Goal: Information Seeking & Learning: Learn about a topic

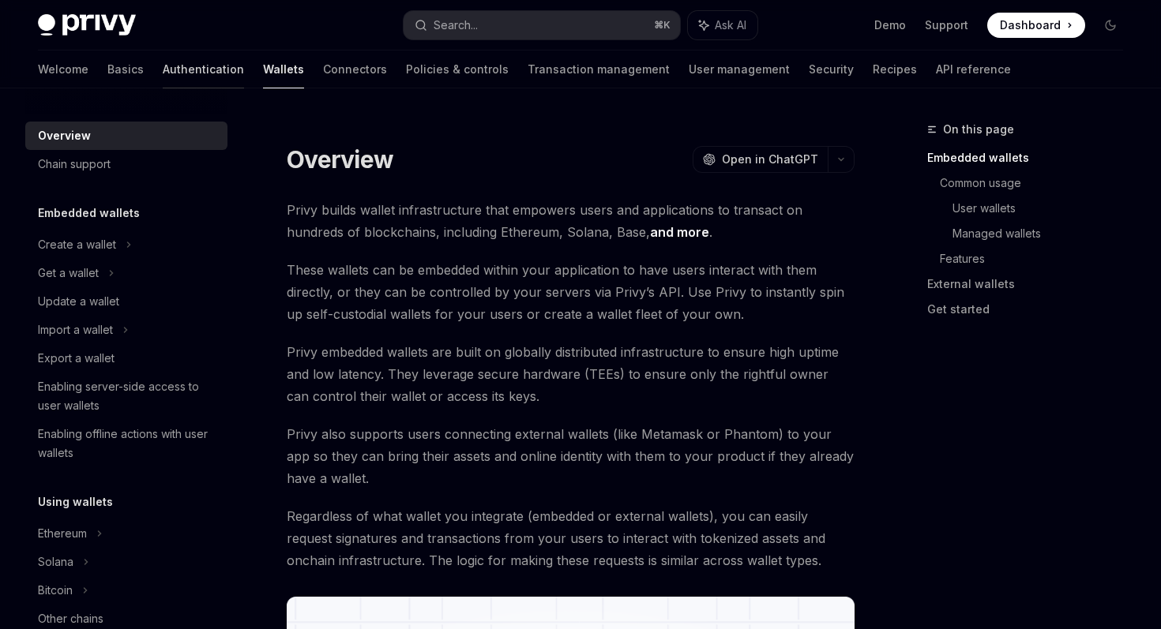
click at [163, 76] on link "Authentication" at bounding box center [203, 70] width 81 height 38
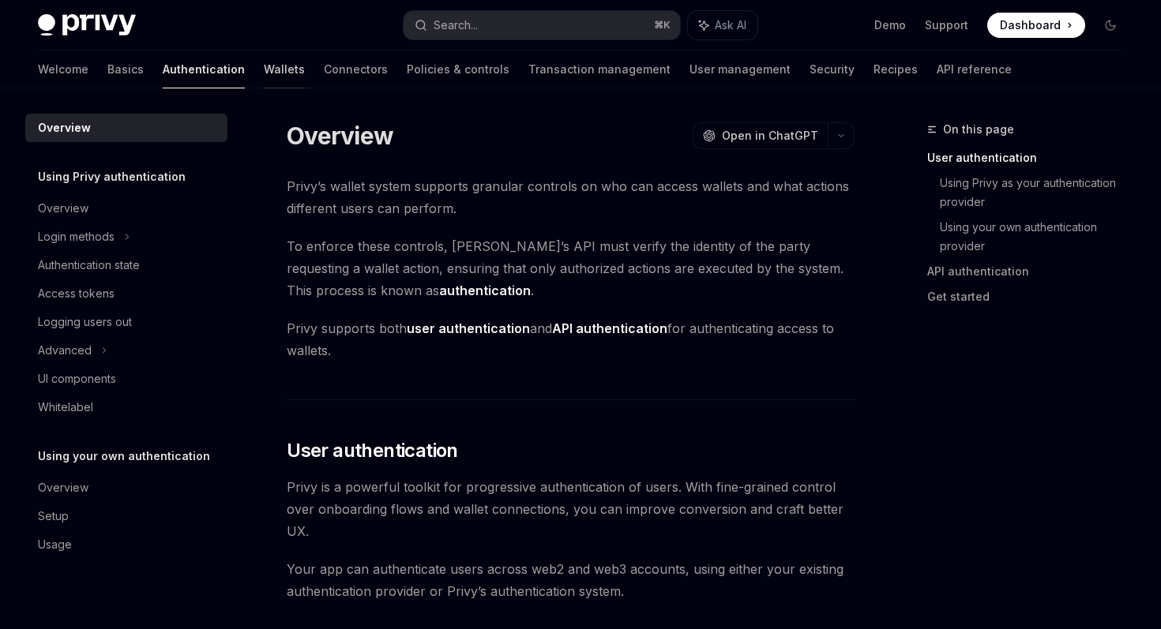
click at [264, 67] on link "Wallets" at bounding box center [284, 70] width 41 height 38
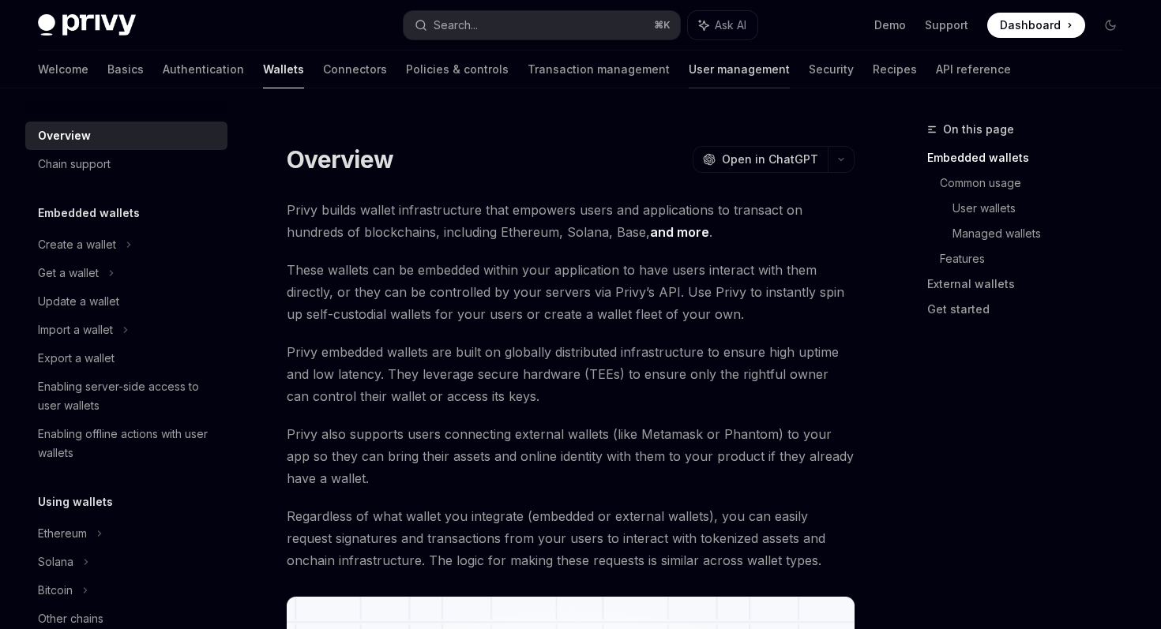
click at [688, 76] on link "User management" at bounding box center [738, 70] width 101 height 38
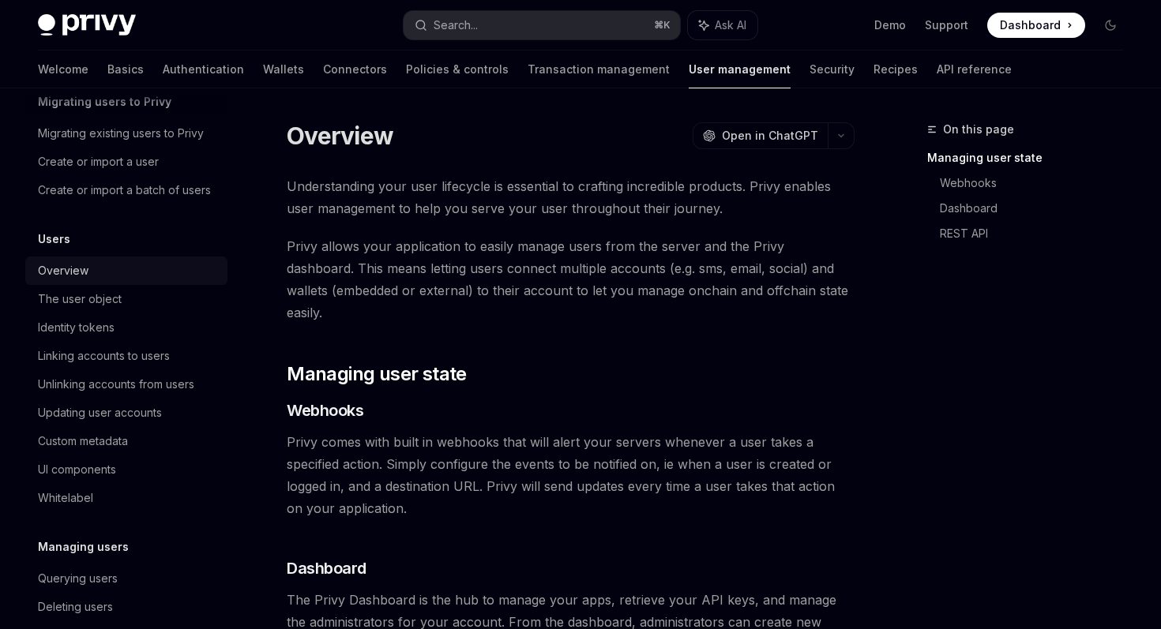
scroll to position [73, 0]
click at [162, 317] on link "Identity tokens" at bounding box center [126, 329] width 202 height 28
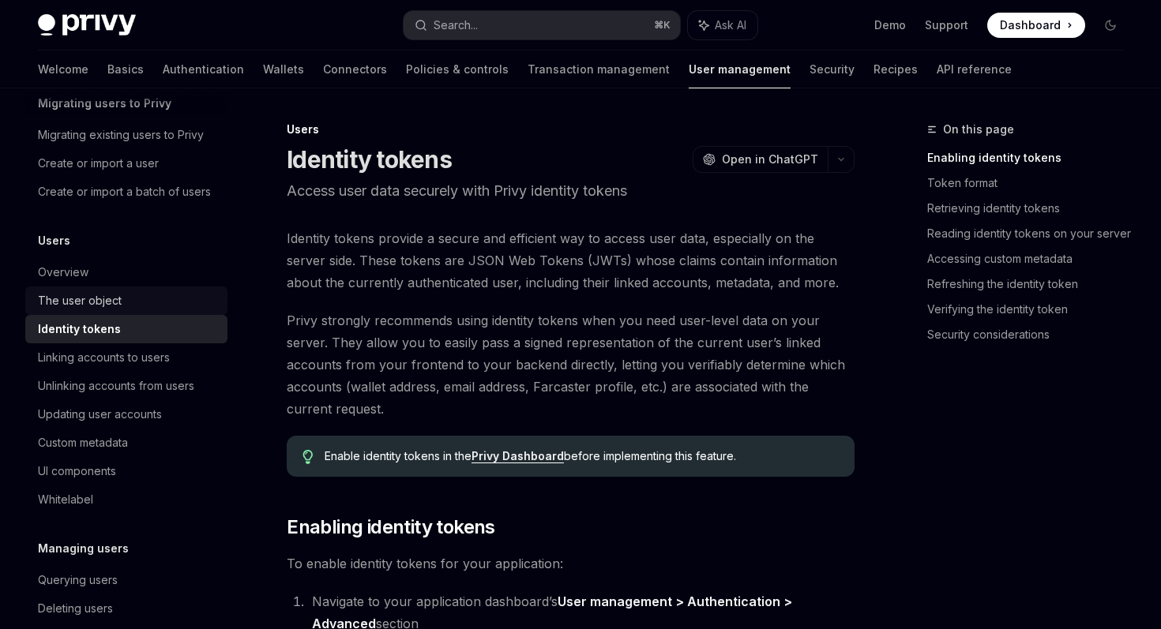
click at [166, 298] on div "The user object" at bounding box center [128, 300] width 180 height 19
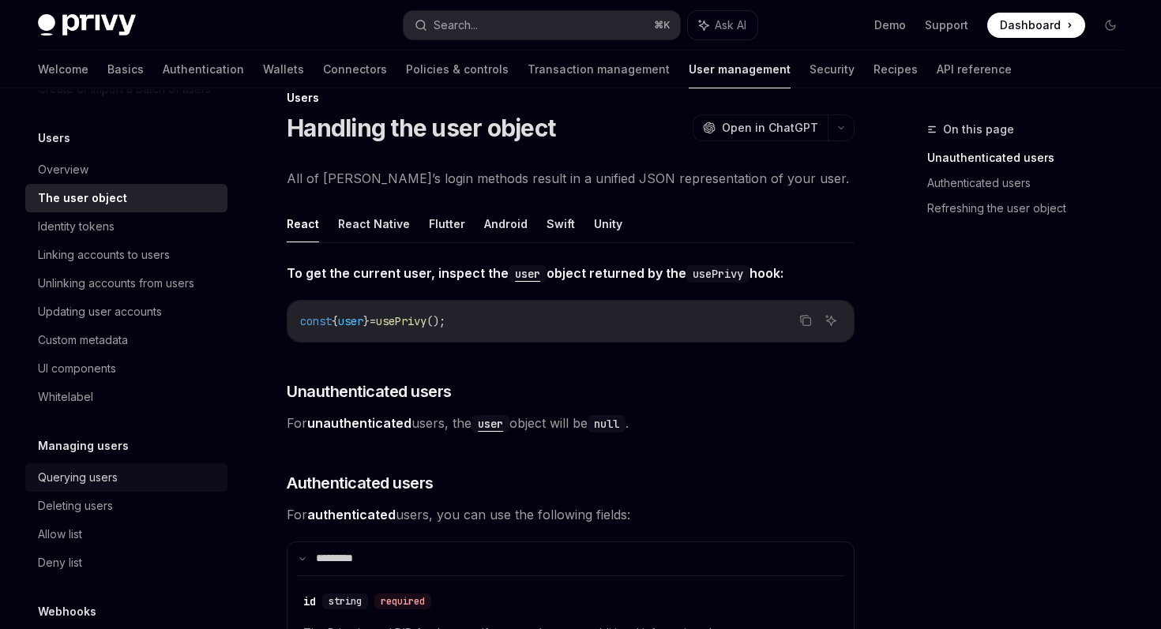
scroll to position [171, 0]
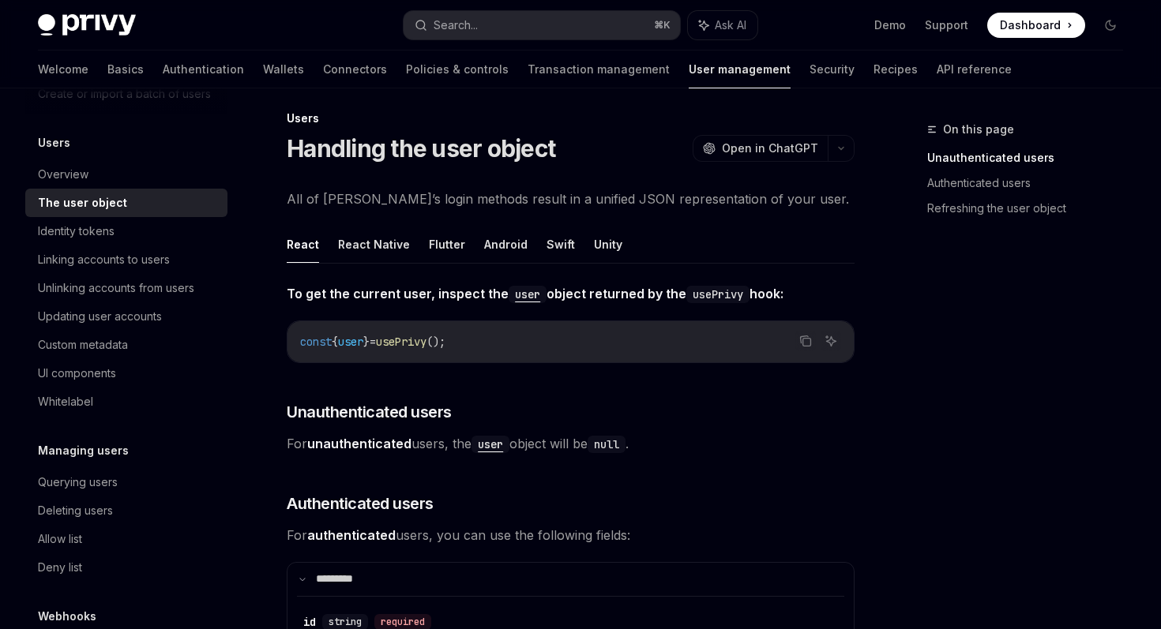
scroll to position [0, 0]
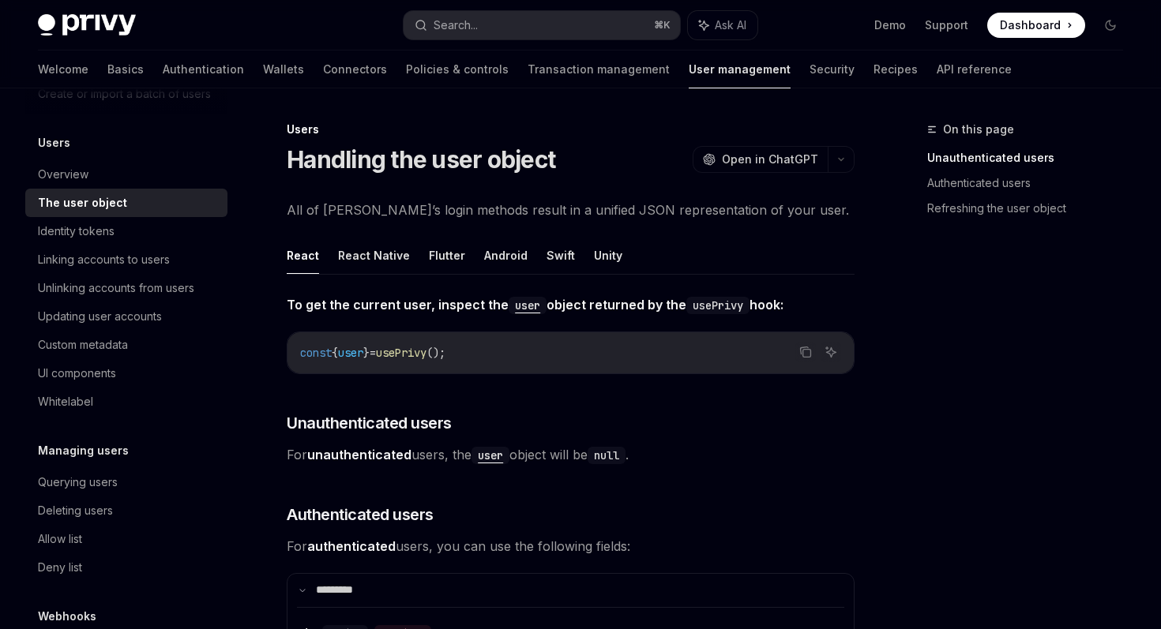
click at [910, 292] on div "On this page Unauthenticated users Authenticated users Refreshing the user obje…" at bounding box center [1015, 374] width 240 height 509
click at [163, 66] on link "Authentication" at bounding box center [203, 70] width 81 height 38
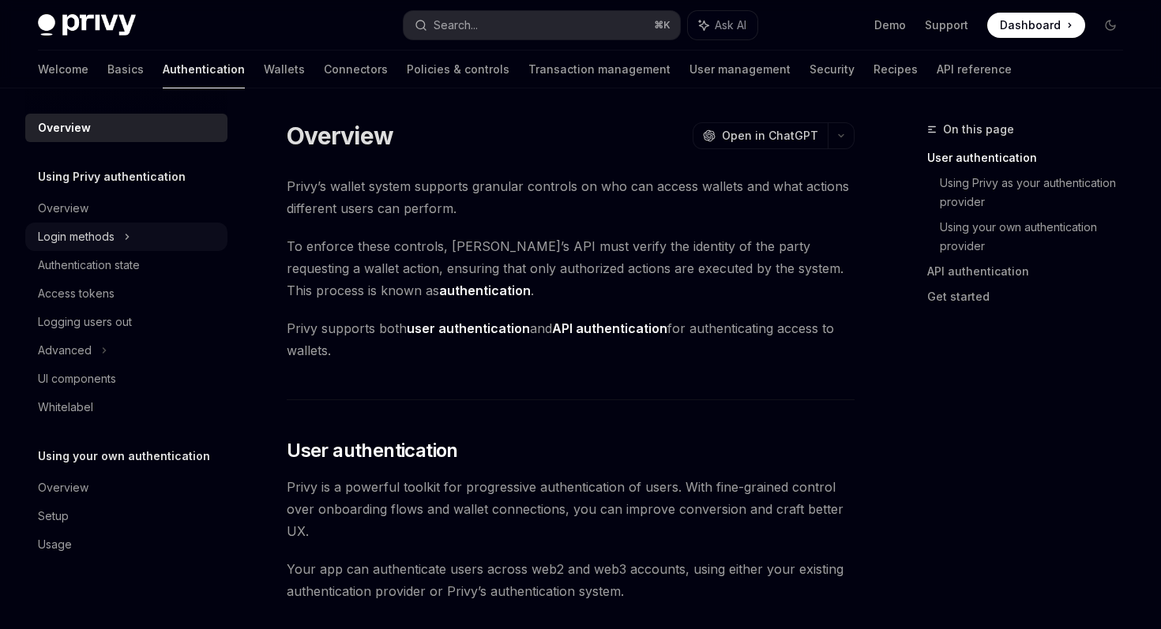
click at [148, 240] on div "Login methods" at bounding box center [126, 237] width 202 height 28
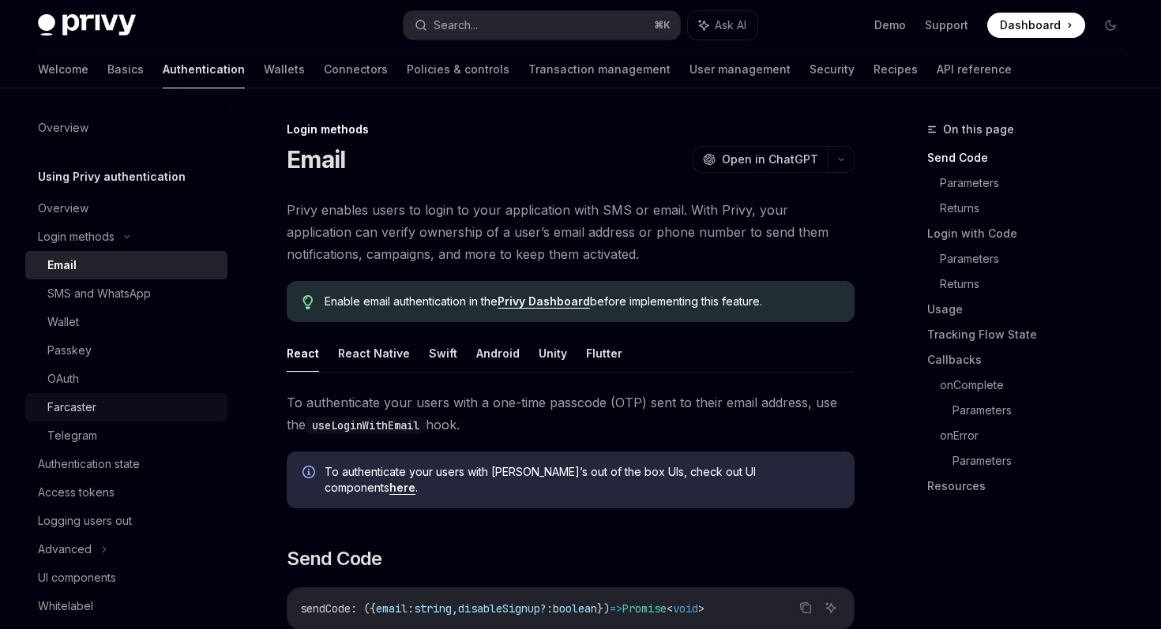
scroll to position [160, 0]
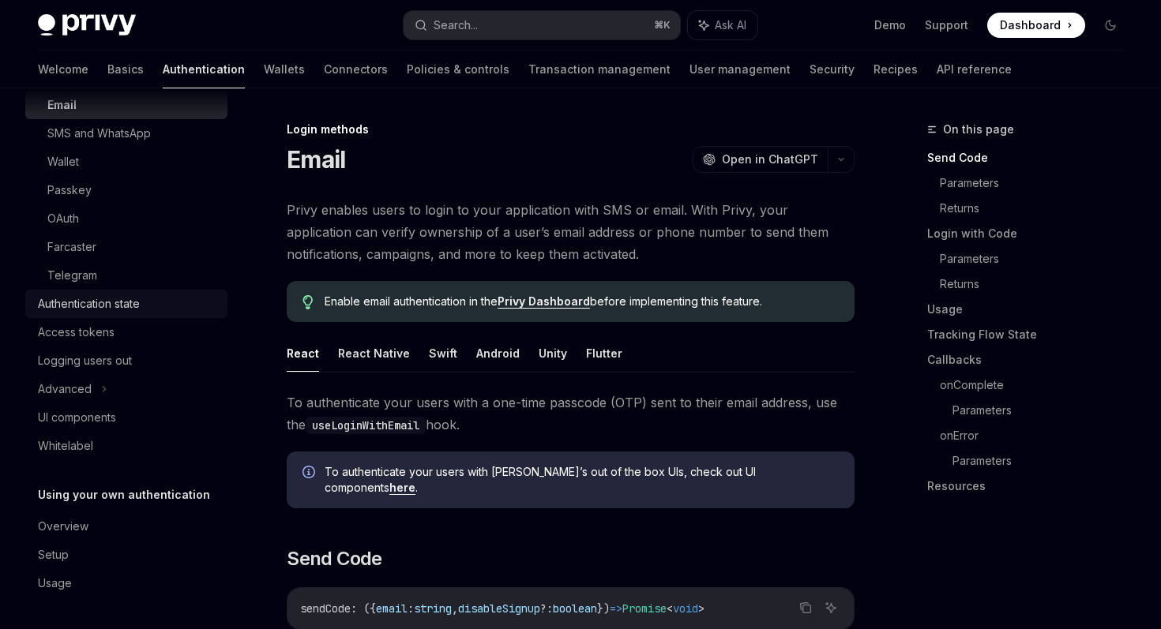
click at [165, 310] on div "Authentication state" at bounding box center [128, 304] width 180 height 19
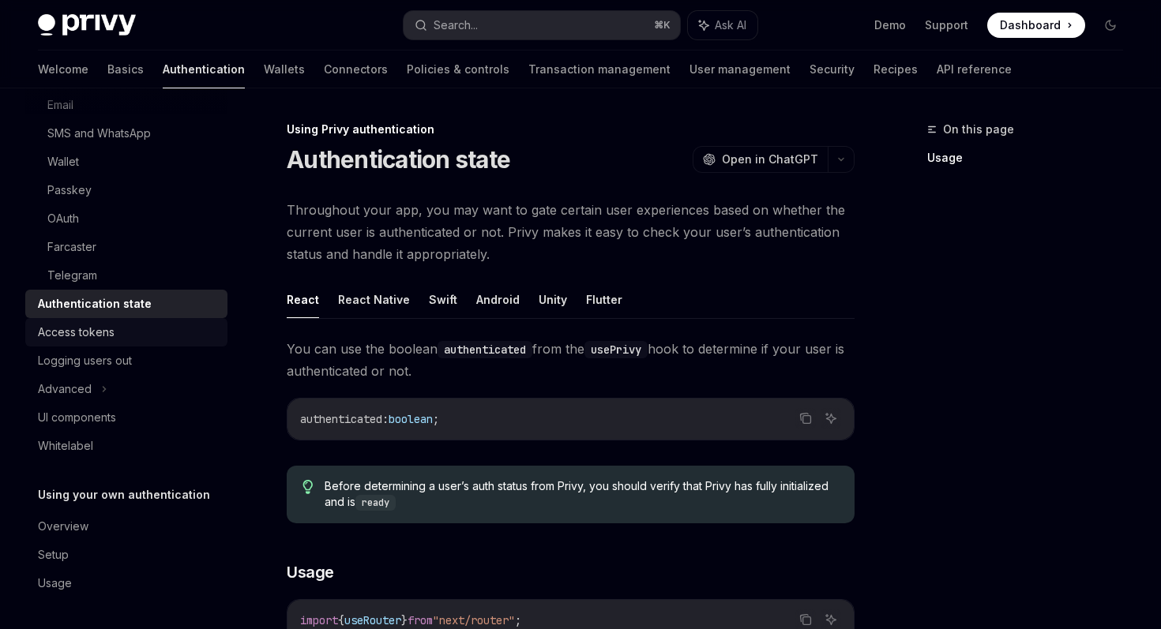
click at [151, 337] on div "Access tokens" at bounding box center [128, 332] width 180 height 19
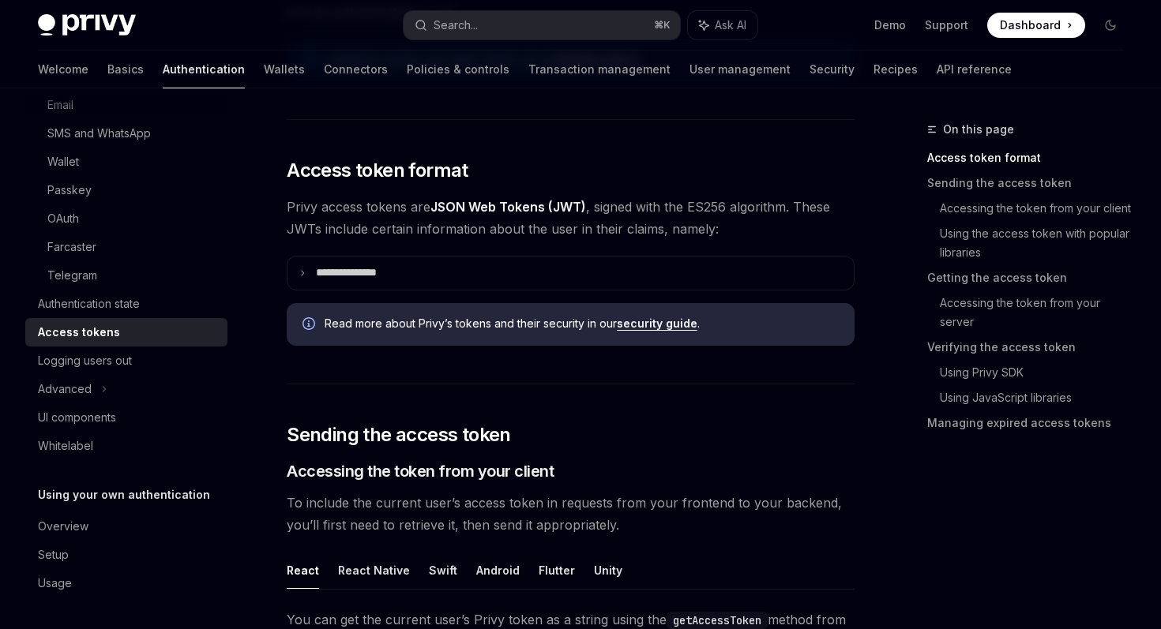
scroll to position [305, 0]
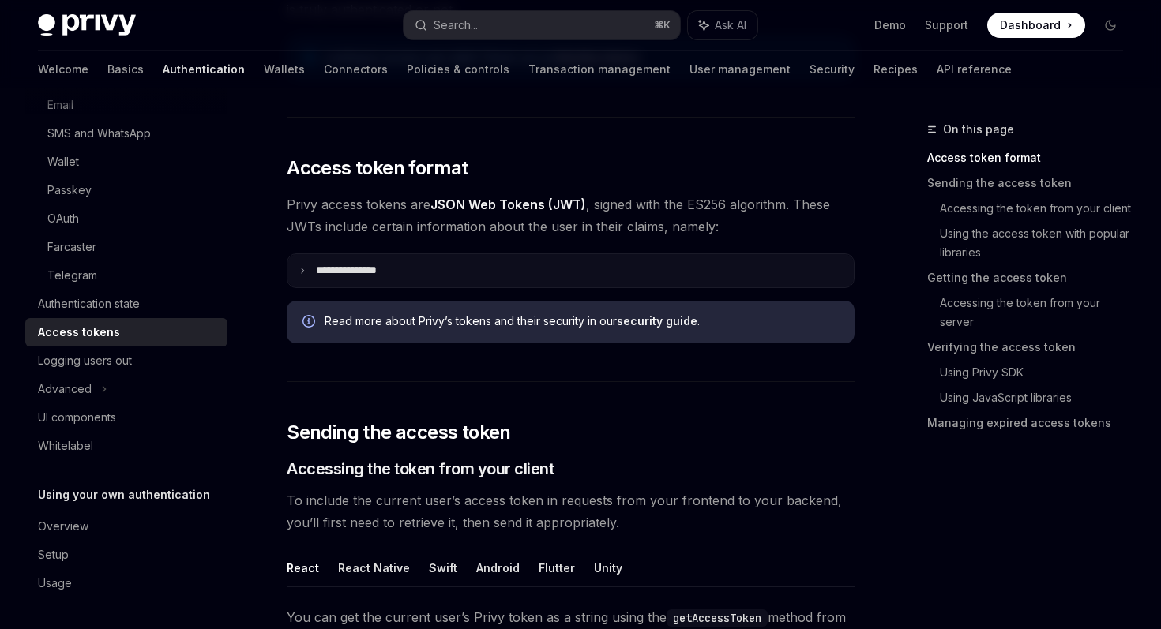
click at [812, 274] on summary "**********" at bounding box center [570, 270] width 566 height 33
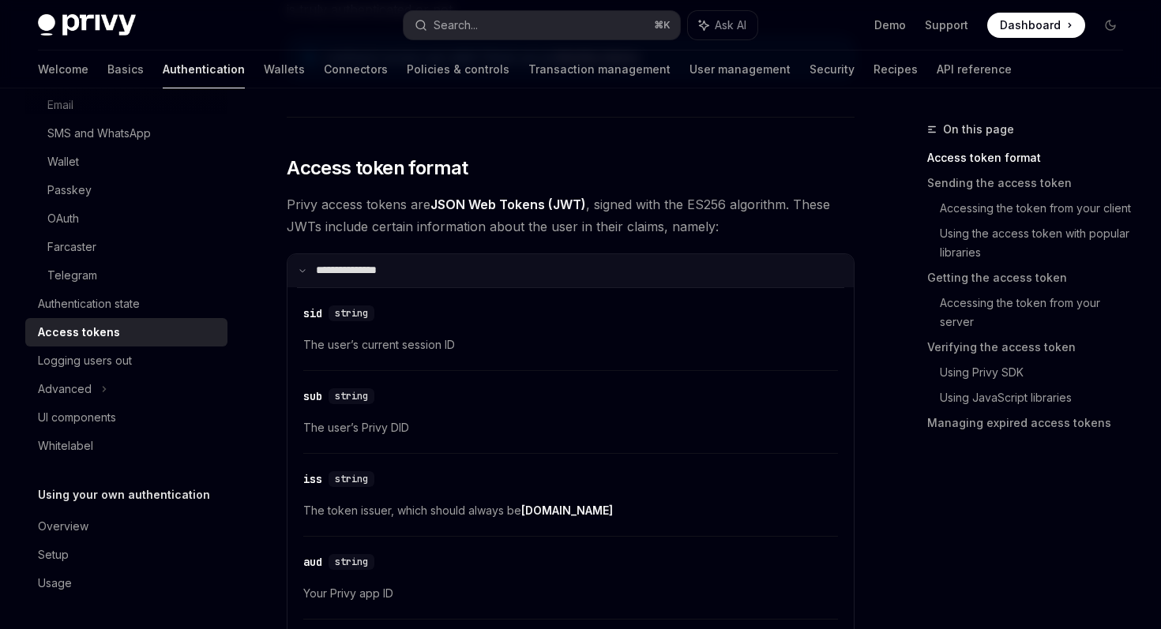
click at [812, 274] on summary "**********" at bounding box center [570, 270] width 566 height 33
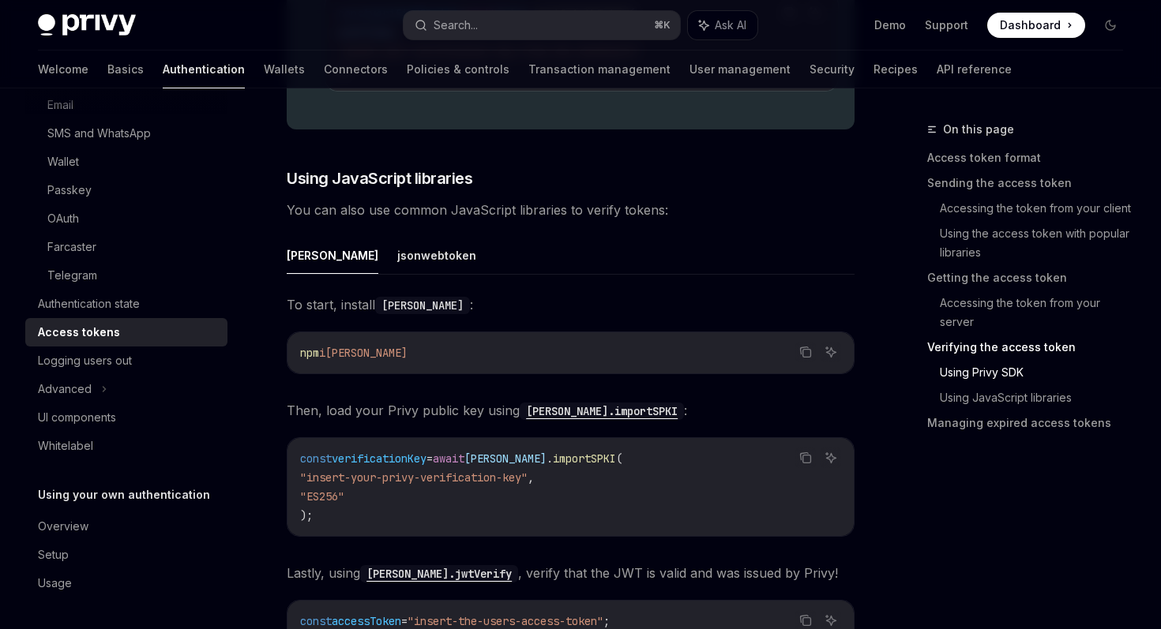
scroll to position [3324, 0]
click at [397, 252] on button "jsonwebtoken" at bounding box center [436, 254] width 79 height 37
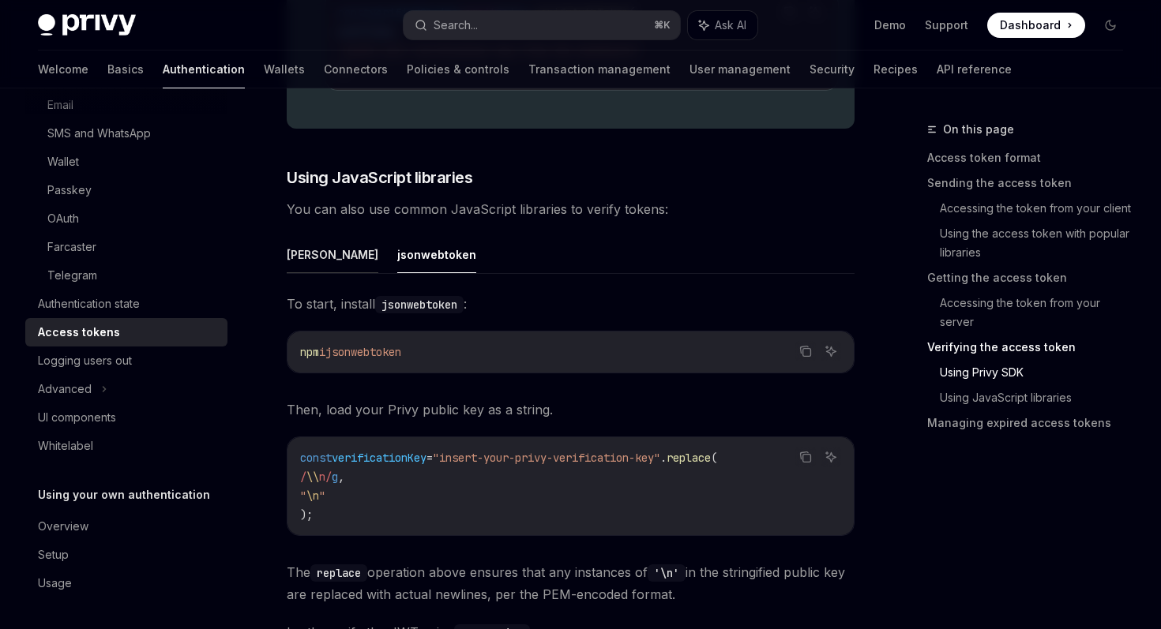
click at [302, 247] on button "[PERSON_NAME]" at bounding box center [333, 254] width 92 height 37
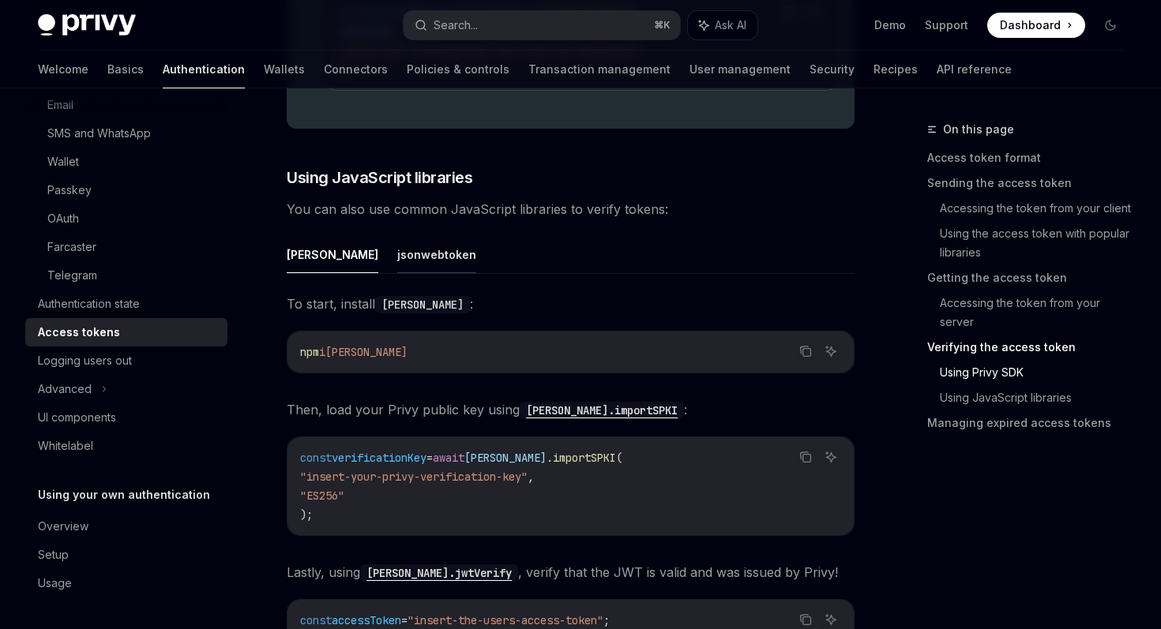
click at [397, 260] on button "jsonwebtoken" at bounding box center [436, 254] width 79 height 37
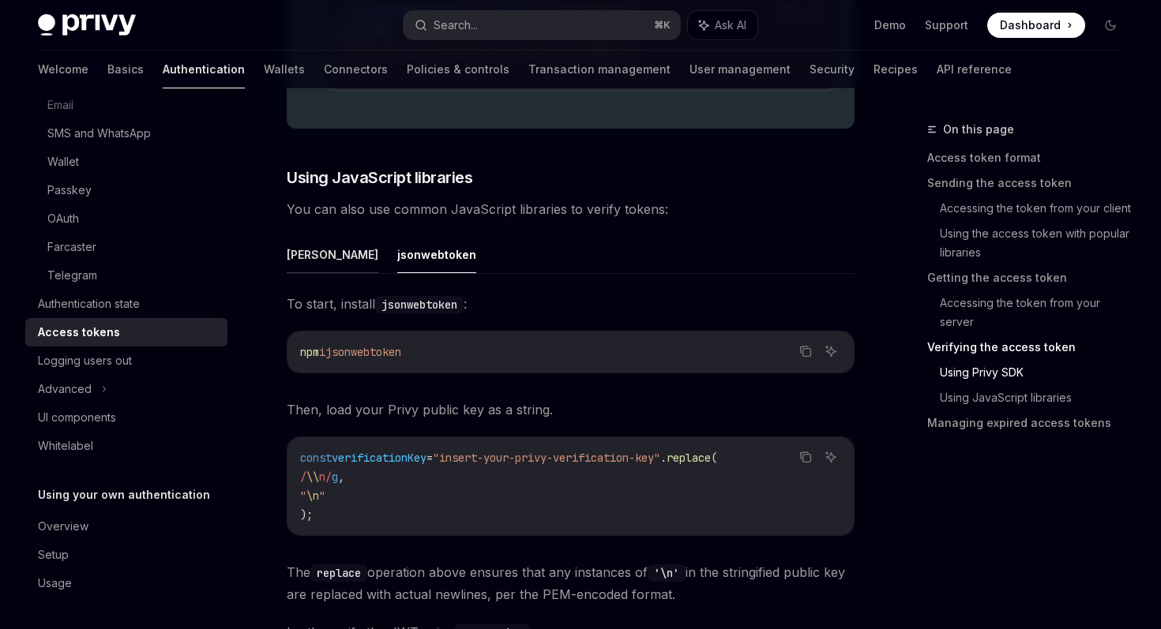
click at [287, 245] on button "[PERSON_NAME]" at bounding box center [333, 254] width 92 height 37
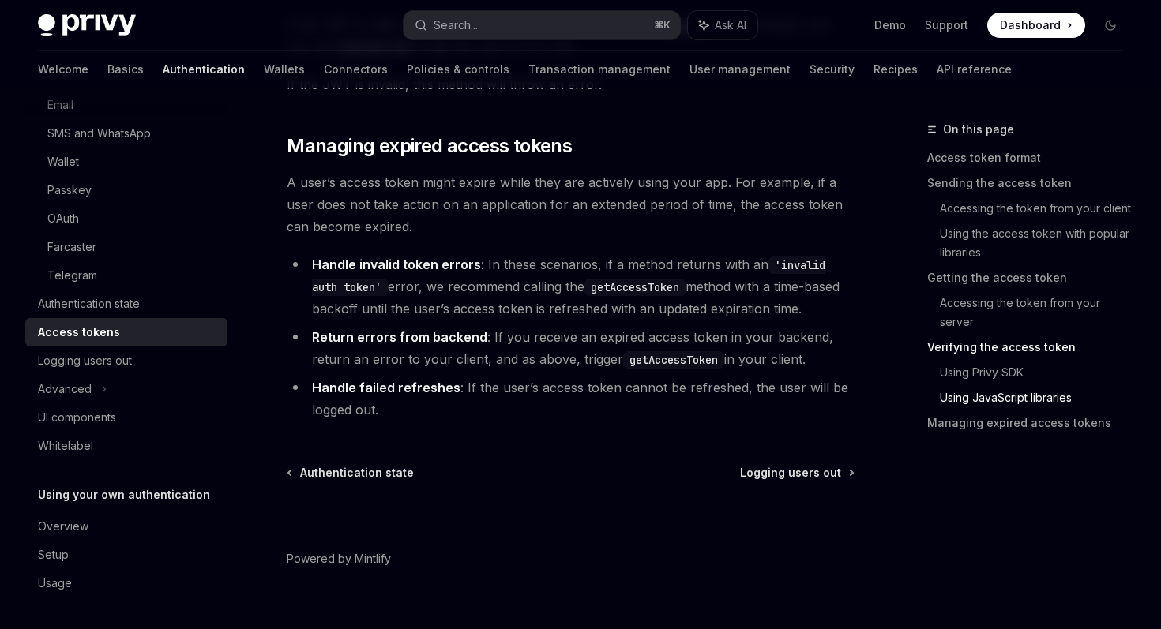
scroll to position [4167, 0]
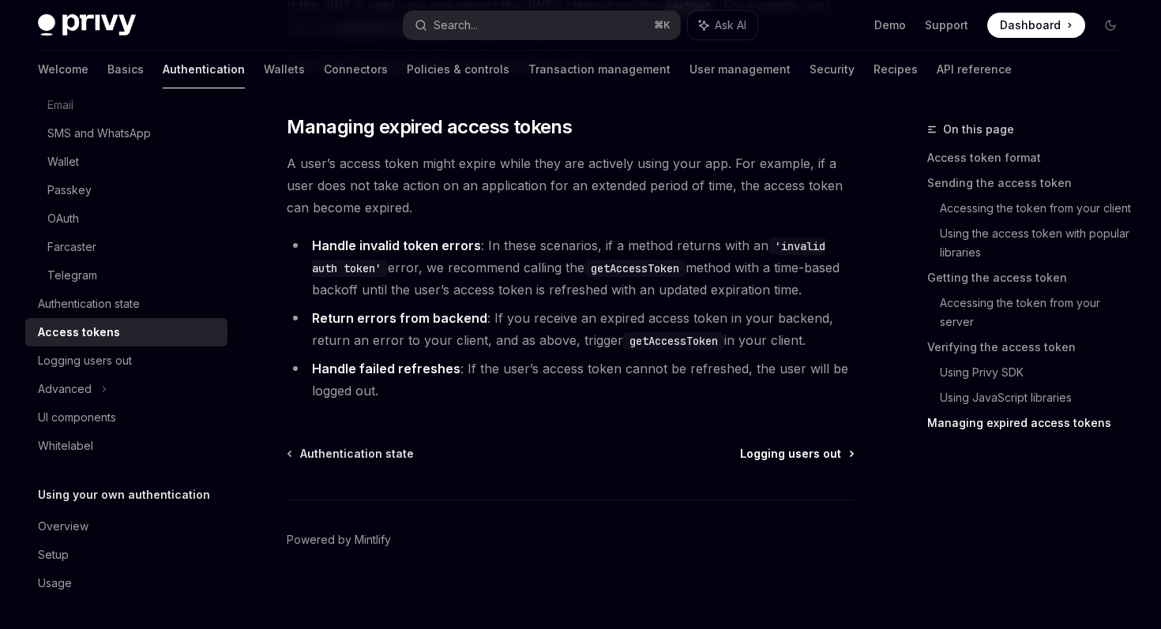
click at [838, 453] on span "Logging users out" at bounding box center [790, 454] width 101 height 16
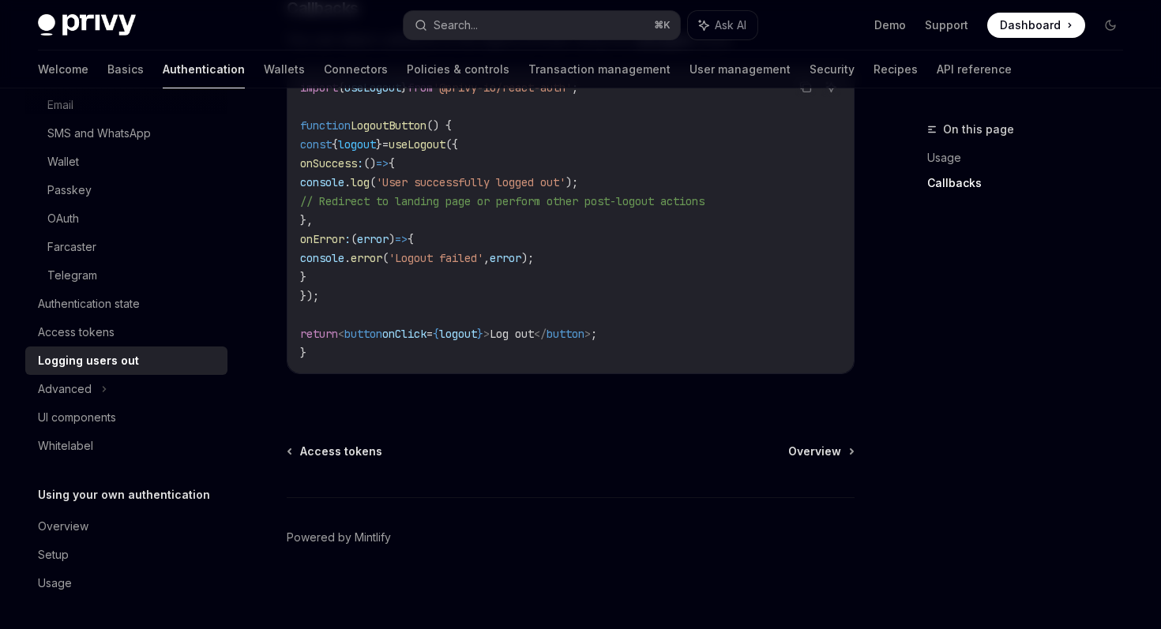
scroll to position [816, 0]
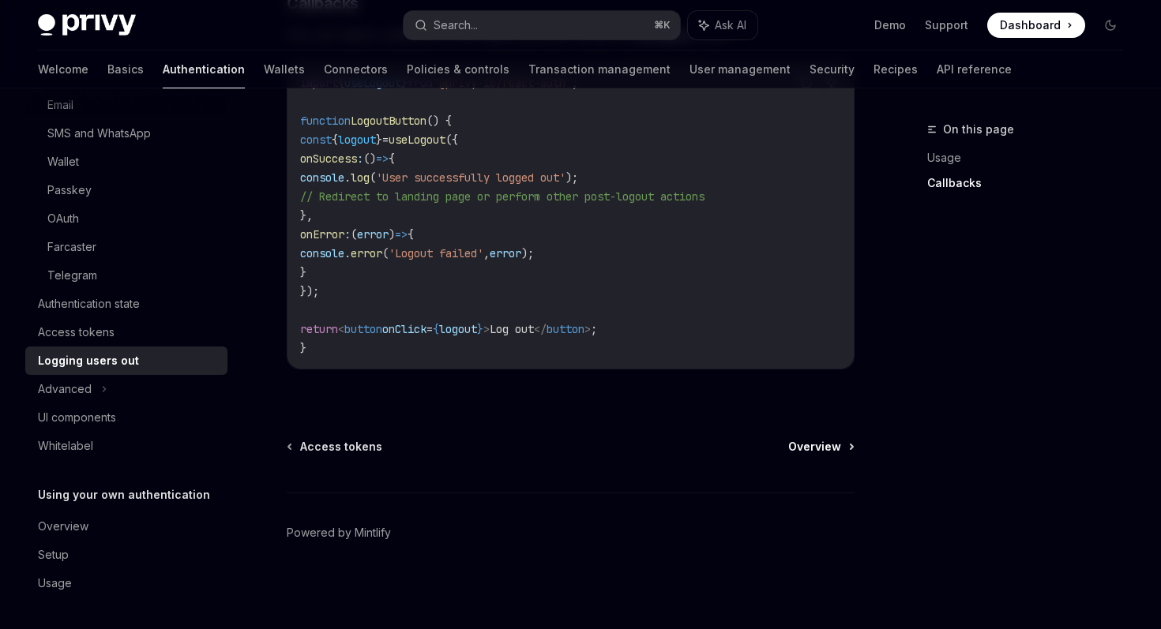
click at [836, 449] on span "Overview" at bounding box center [814, 447] width 53 height 16
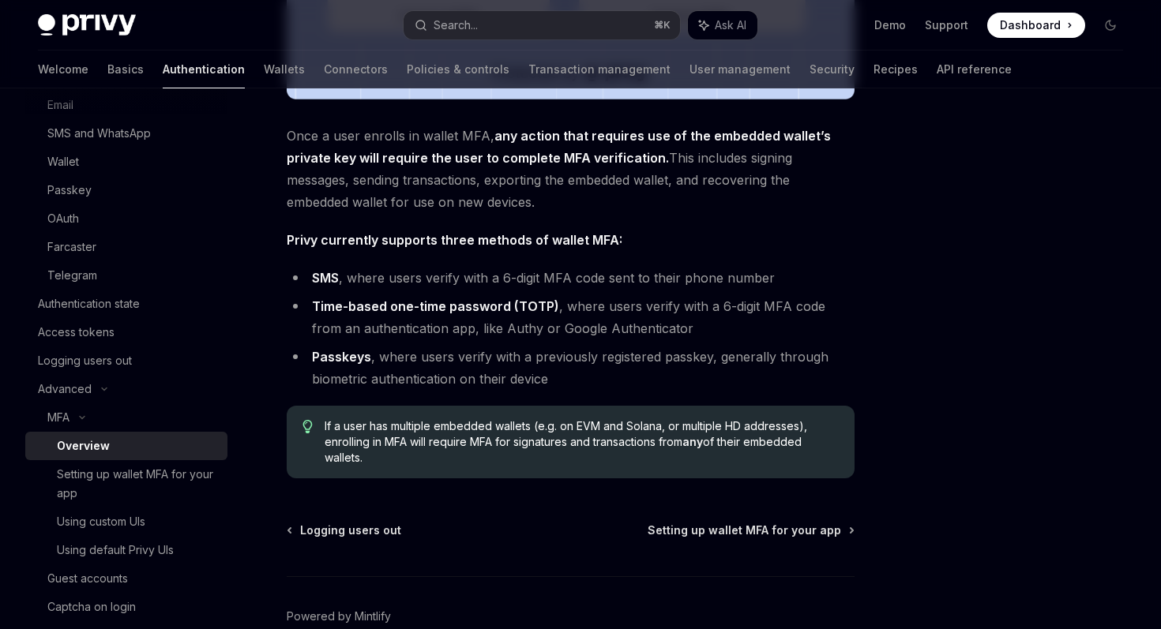
scroll to position [680, 0]
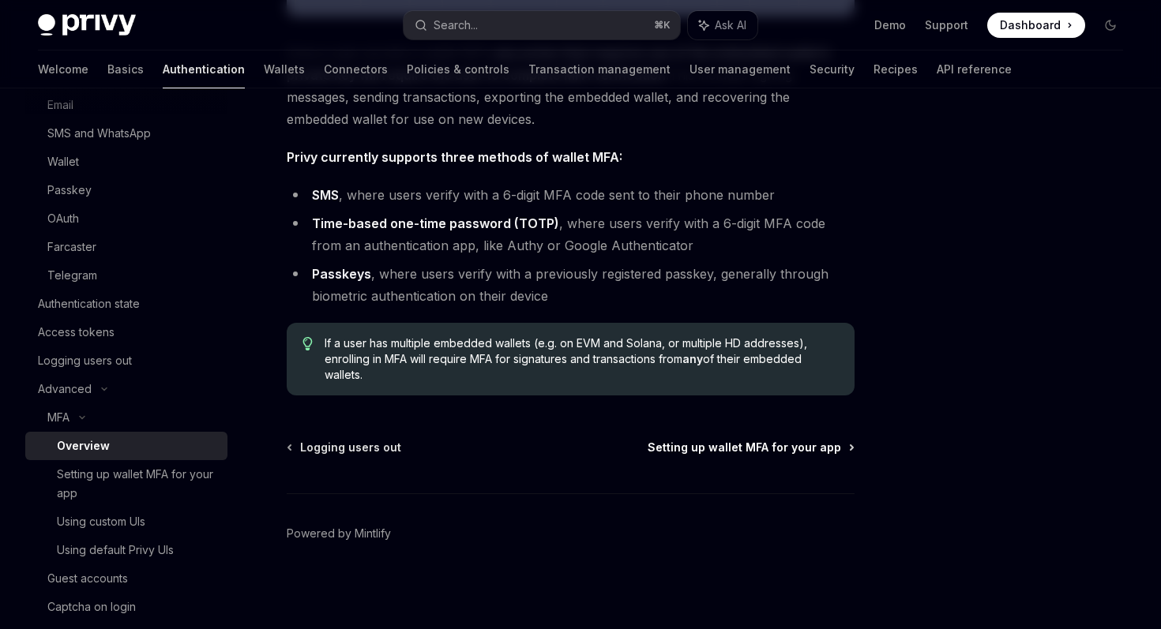
click at [812, 448] on span "Setting up wallet MFA for your app" at bounding box center [743, 448] width 193 height 16
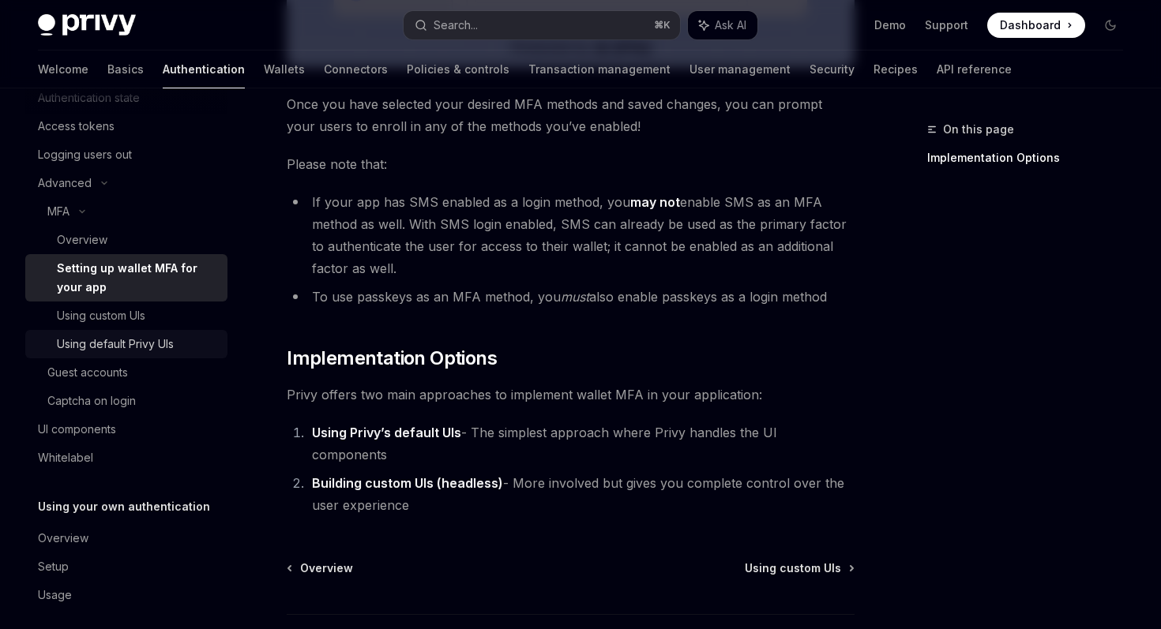
scroll to position [378, 0]
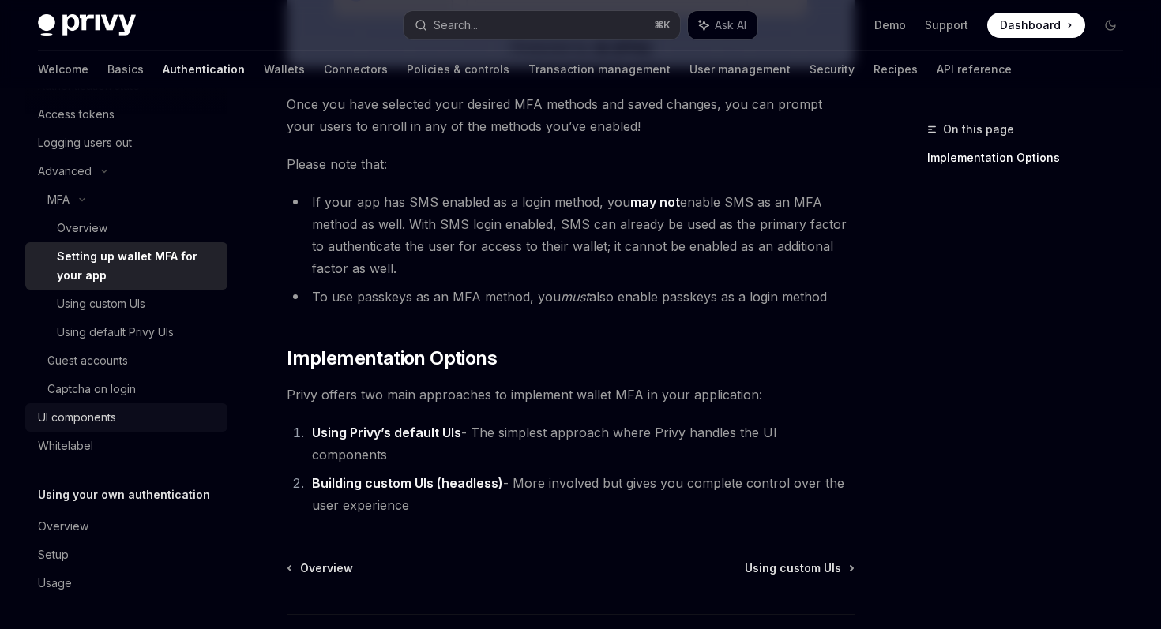
click at [145, 426] on div "UI components" at bounding box center [128, 417] width 180 height 19
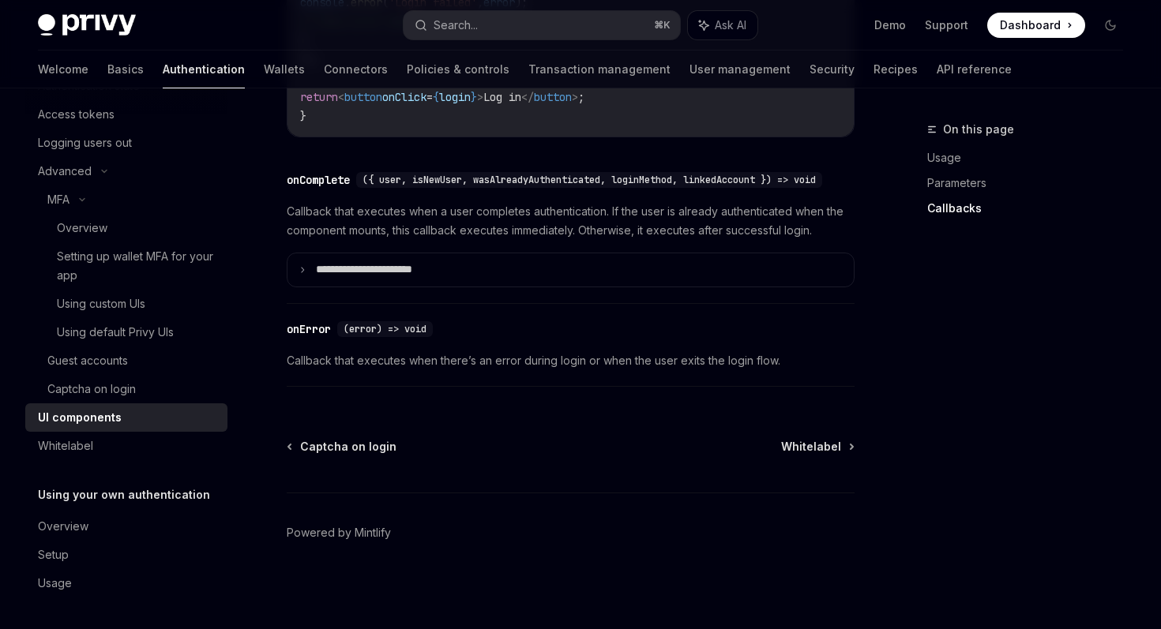
scroll to position [2378, 0]
click at [830, 454] on span "Whitelabel" at bounding box center [811, 447] width 60 height 16
type textarea "*"
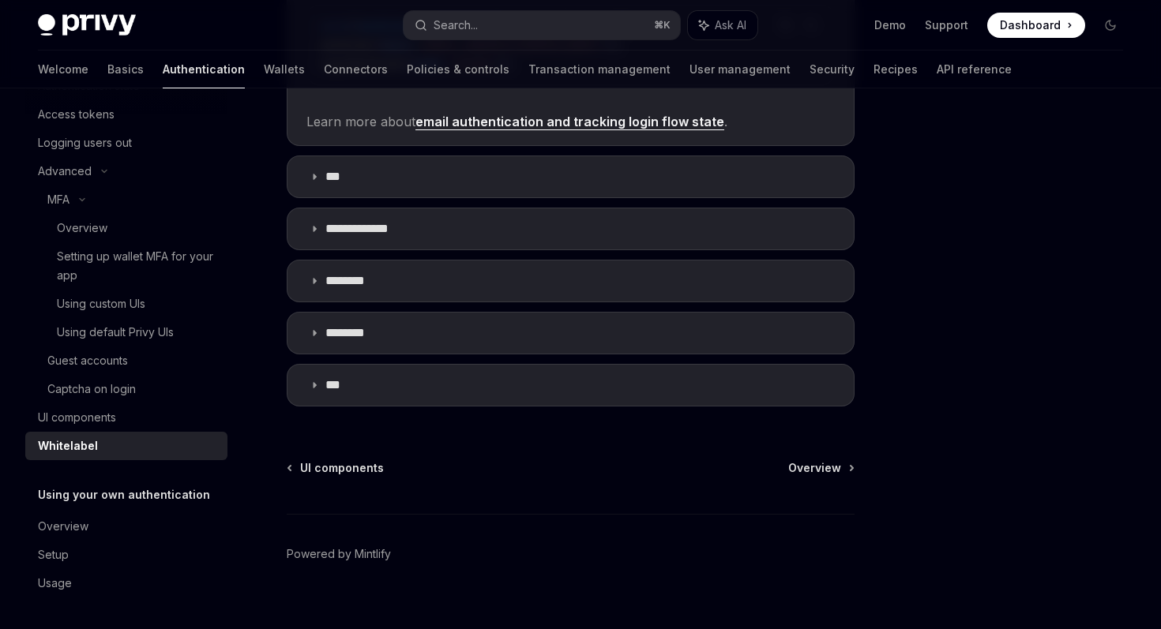
scroll to position [613, 0]
